Goal: Information Seeking & Learning: Learn about a topic

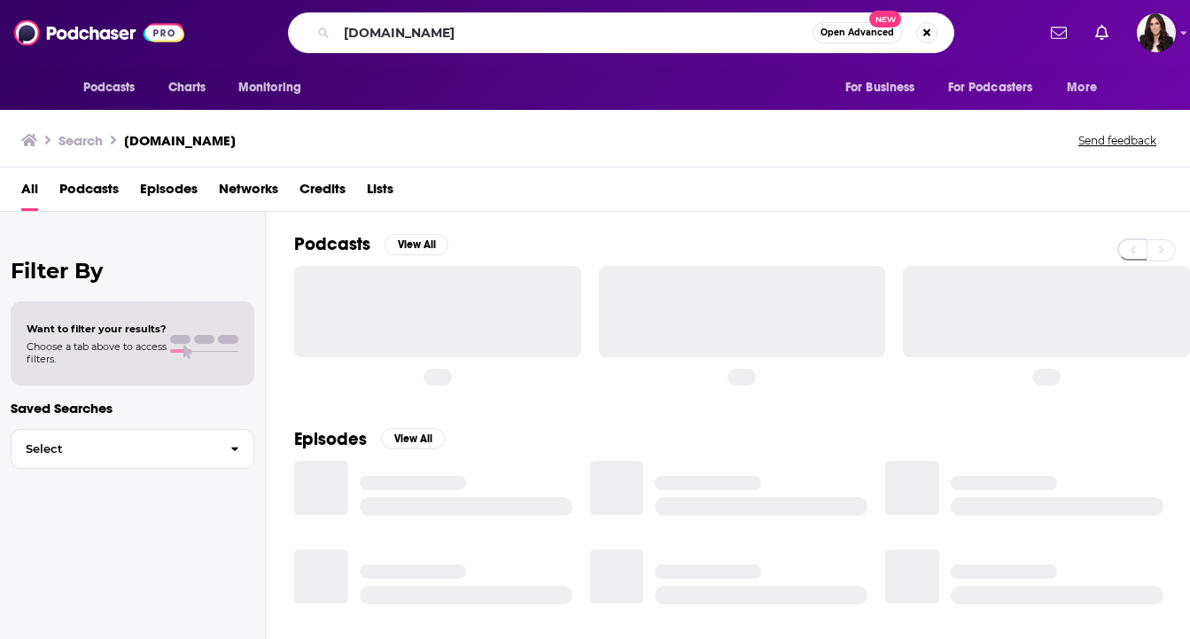
drag, startPoint x: 516, startPoint y: 40, endPoint x: 221, endPoint y: 21, distance: 295.8
click at [221, 21] on div "[DOMAIN_NAME] Open Advanced New" at bounding box center [621, 32] width 828 height 41
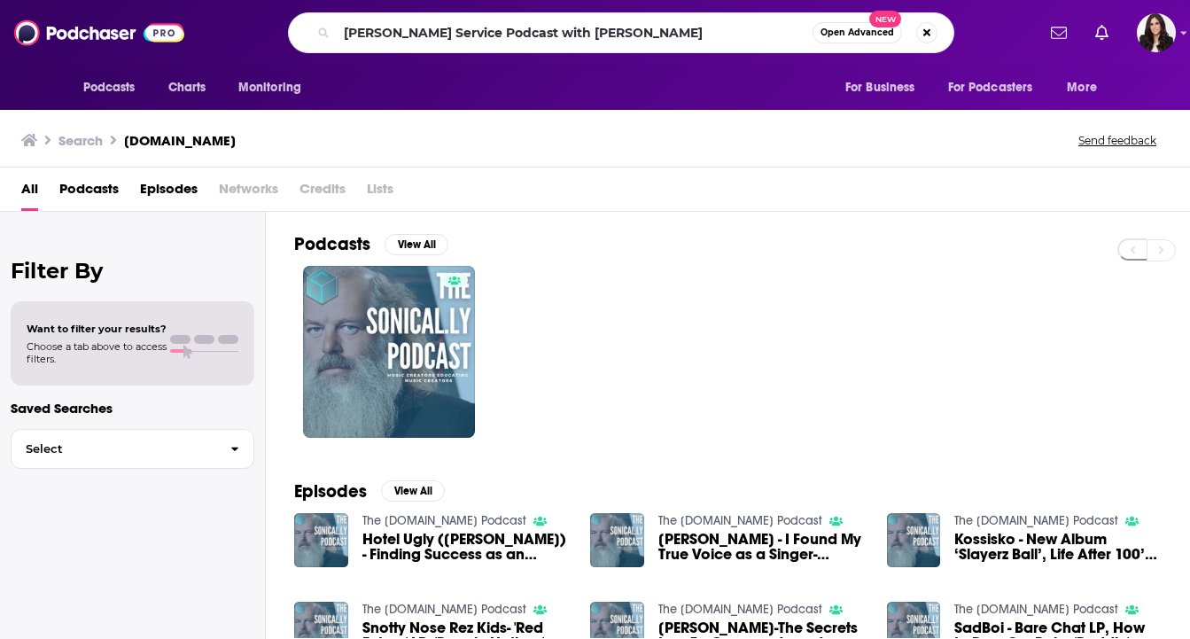
type input "[PERSON_NAME] Service Podcast with [PERSON_NAME]"
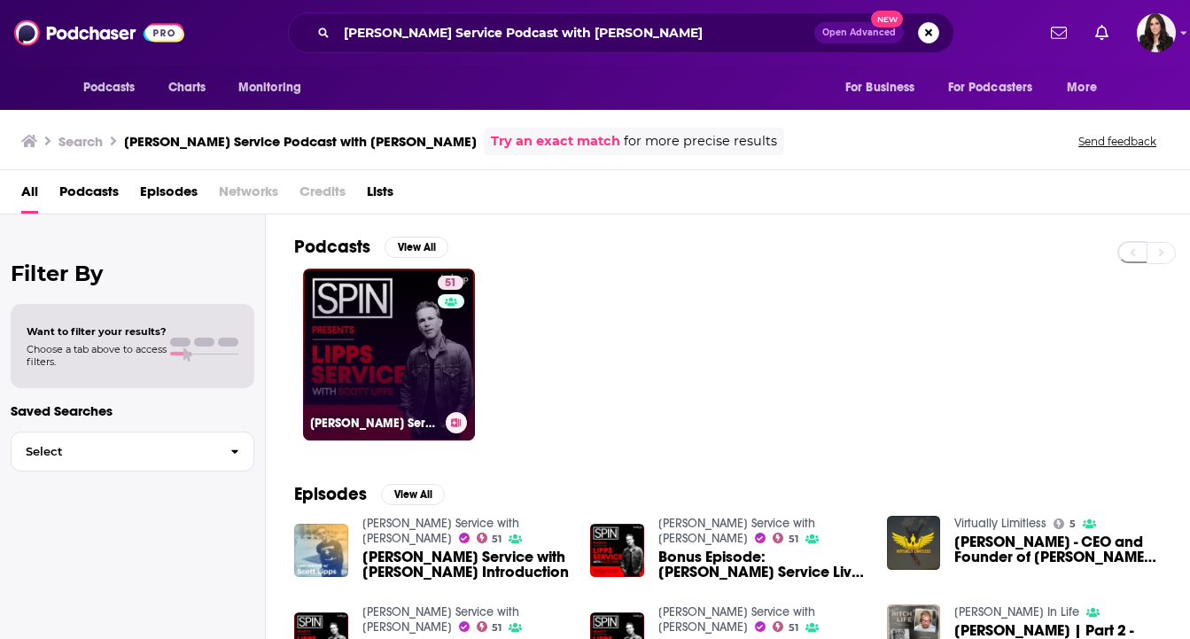
click at [436, 318] on link "51 [PERSON_NAME] Service with [PERSON_NAME]" at bounding box center [389, 355] width 172 height 172
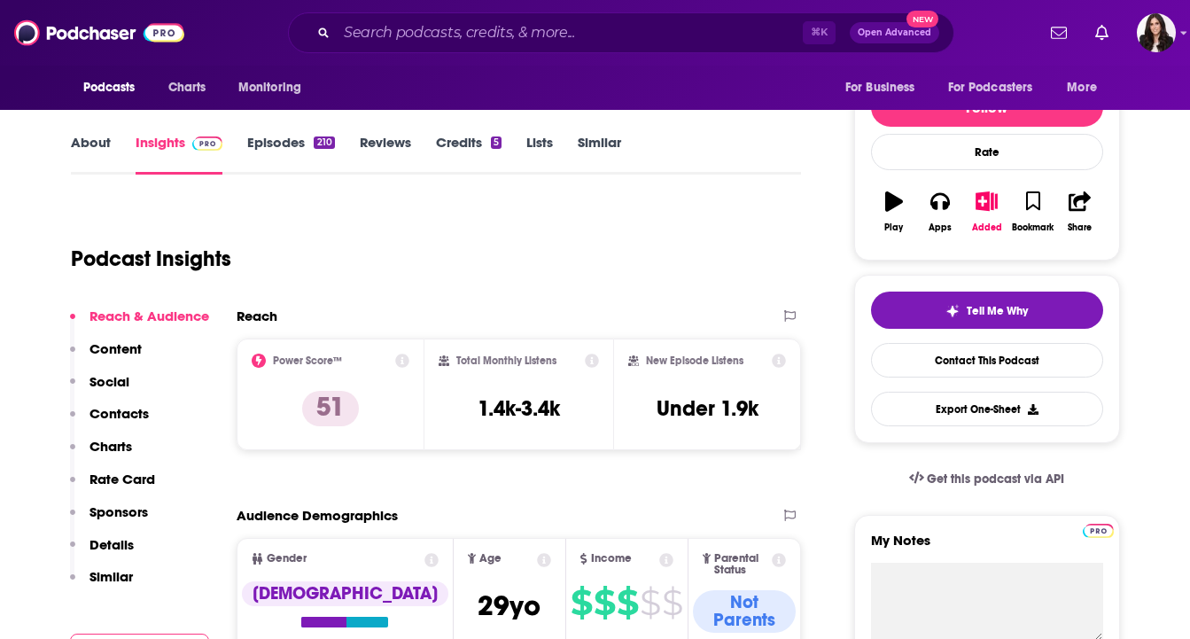
scroll to position [215, 0]
